Goal: Task Accomplishment & Management: Use online tool/utility

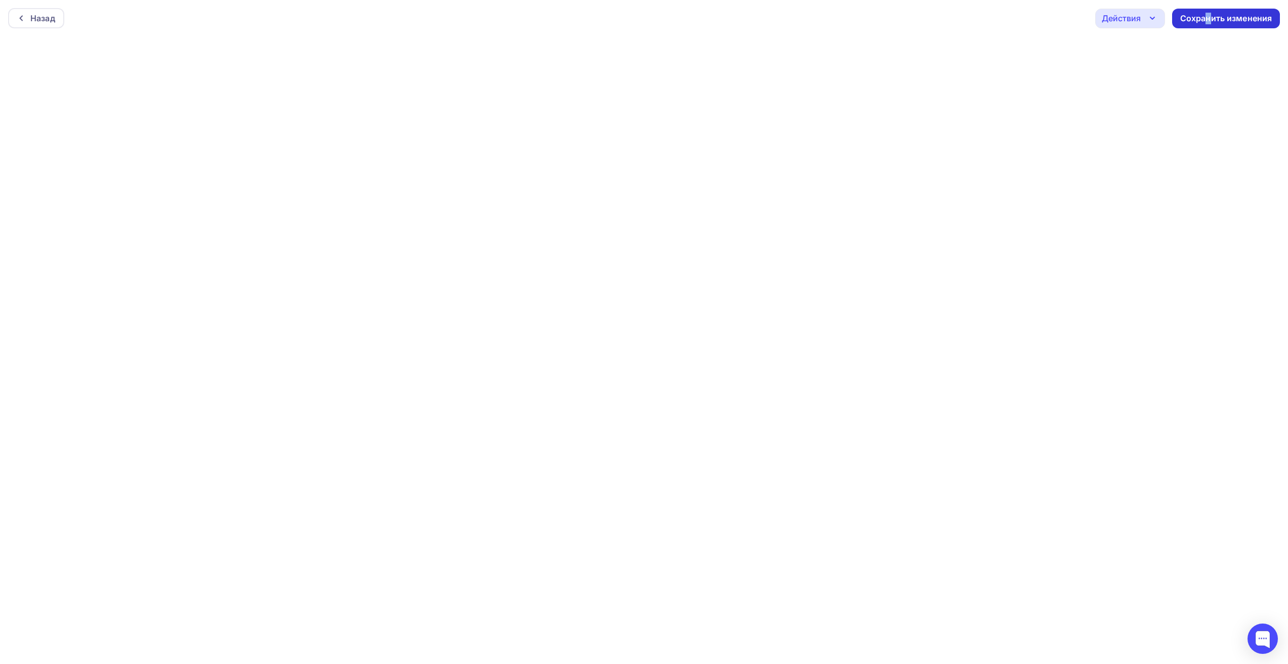
click at [1209, 20] on div "Сохранить изменения" at bounding box center [1226, 19] width 92 height 12
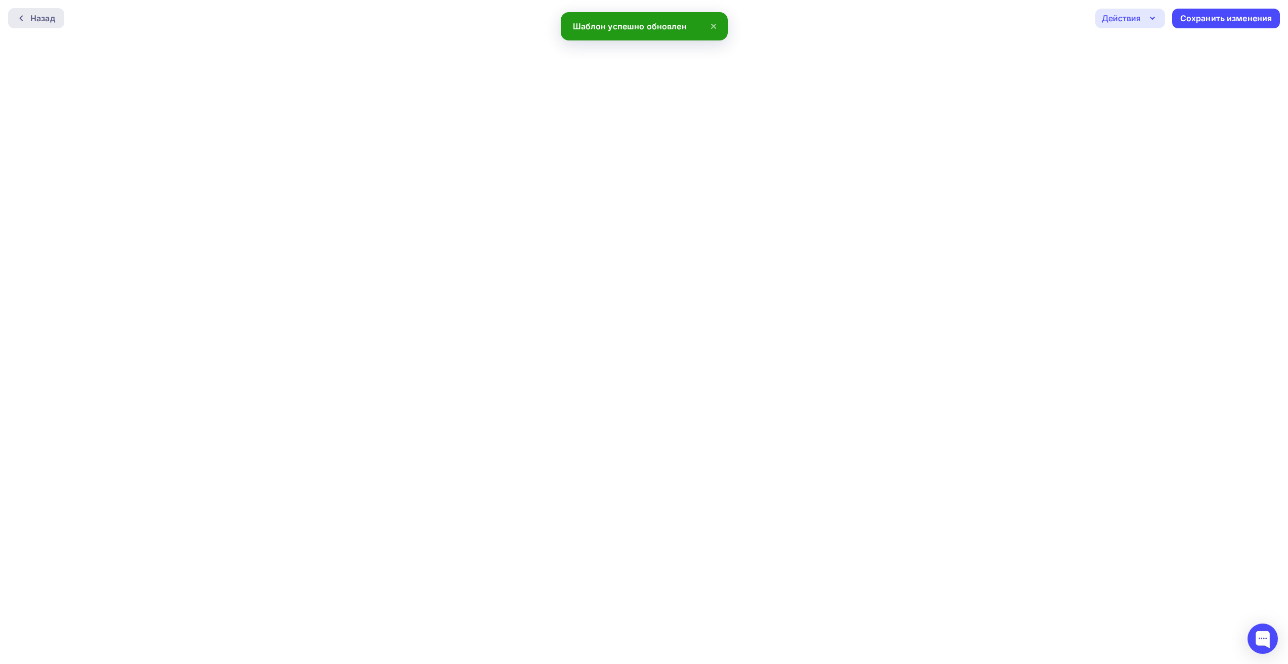
click at [39, 16] on div "Назад" at bounding box center [42, 18] width 25 height 12
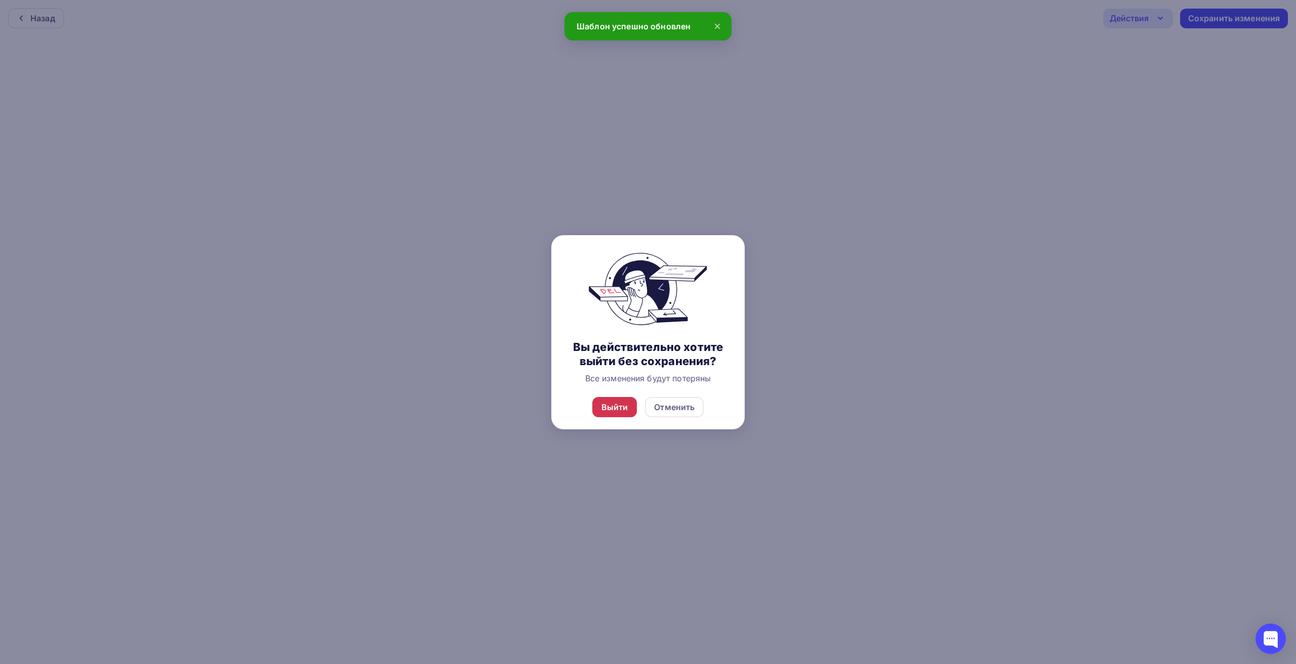
click at [633, 407] on div "Выйти" at bounding box center [614, 407] width 45 height 20
click at [620, 406] on div "Выйти" at bounding box center [614, 407] width 27 height 12
click at [616, 411] on div "Выйти" at bounding box center [614, 407] width 27 height 12
click at [684, 408] on div "Отменить" at bounding box center [674, 407] width 40 height 12
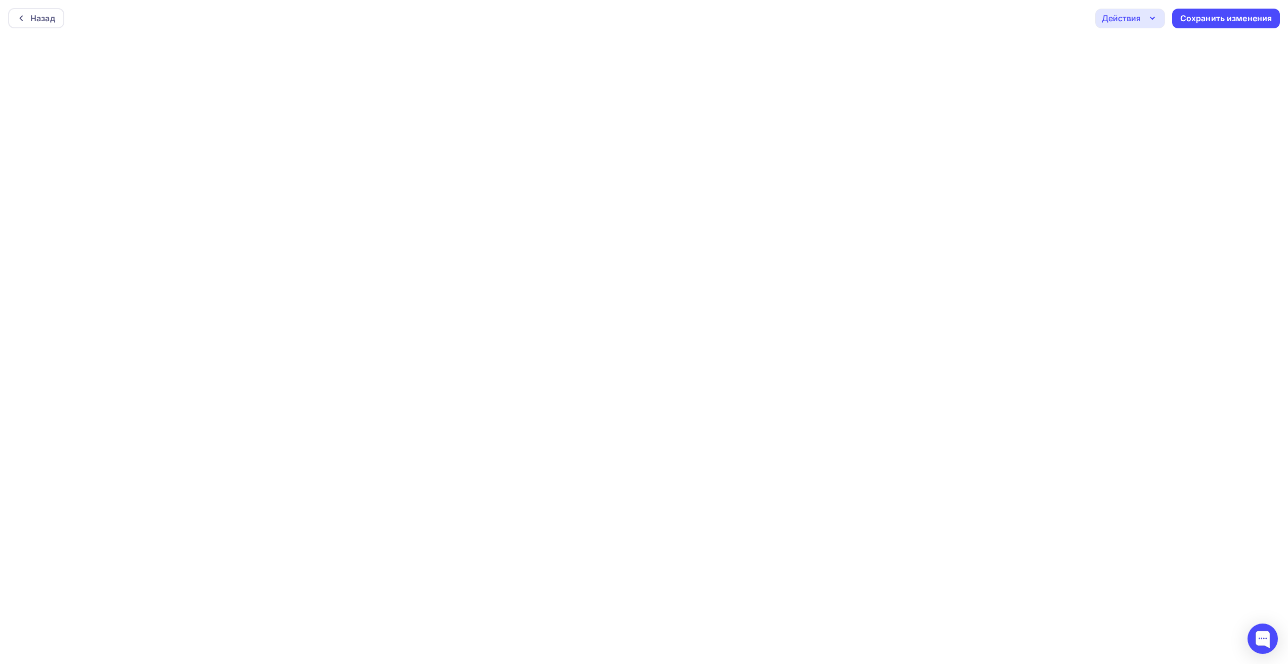
click at [1149, 12] on icon "button" at bounding box center [1152, 18] width 12 height 12
click at [1179, 66] on div "Предпросмотр" at bounding box center [1158, 68] width 62 height 12
click at [1122, 18] on div "Действия" at bounding box center [1121, 16] width 39 height 12
click at [1138, 46] on div "Отправить тестовое письмо" at bounding box center [1185, 45] width 116 height 12
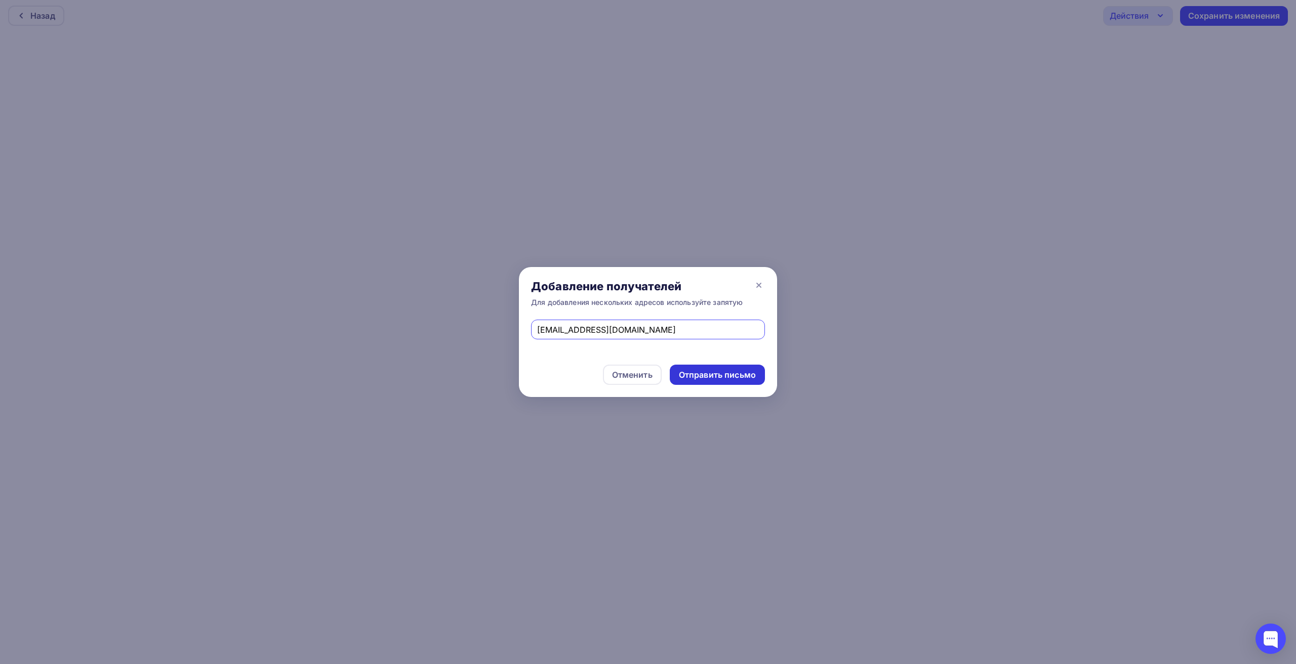
type input "[EMAIL_ADDRESS][DOMAIN_NAME]"
click at [703, 376] on div "Отправить письмо" at bounding box center [717, 375] width 77 height 12
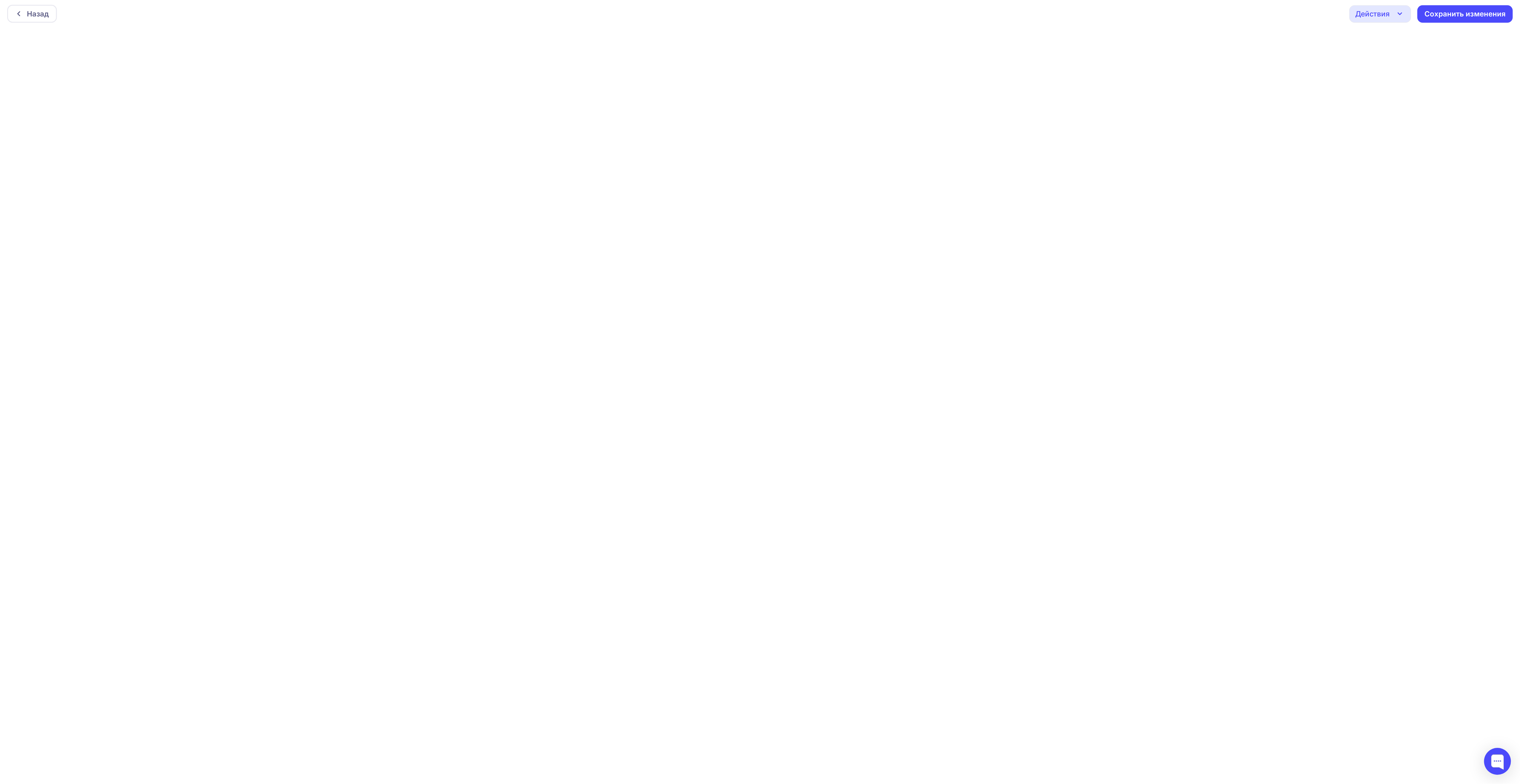
scroll to position [2, 0]
